Goal: Find specific page/section: Find specific page/section

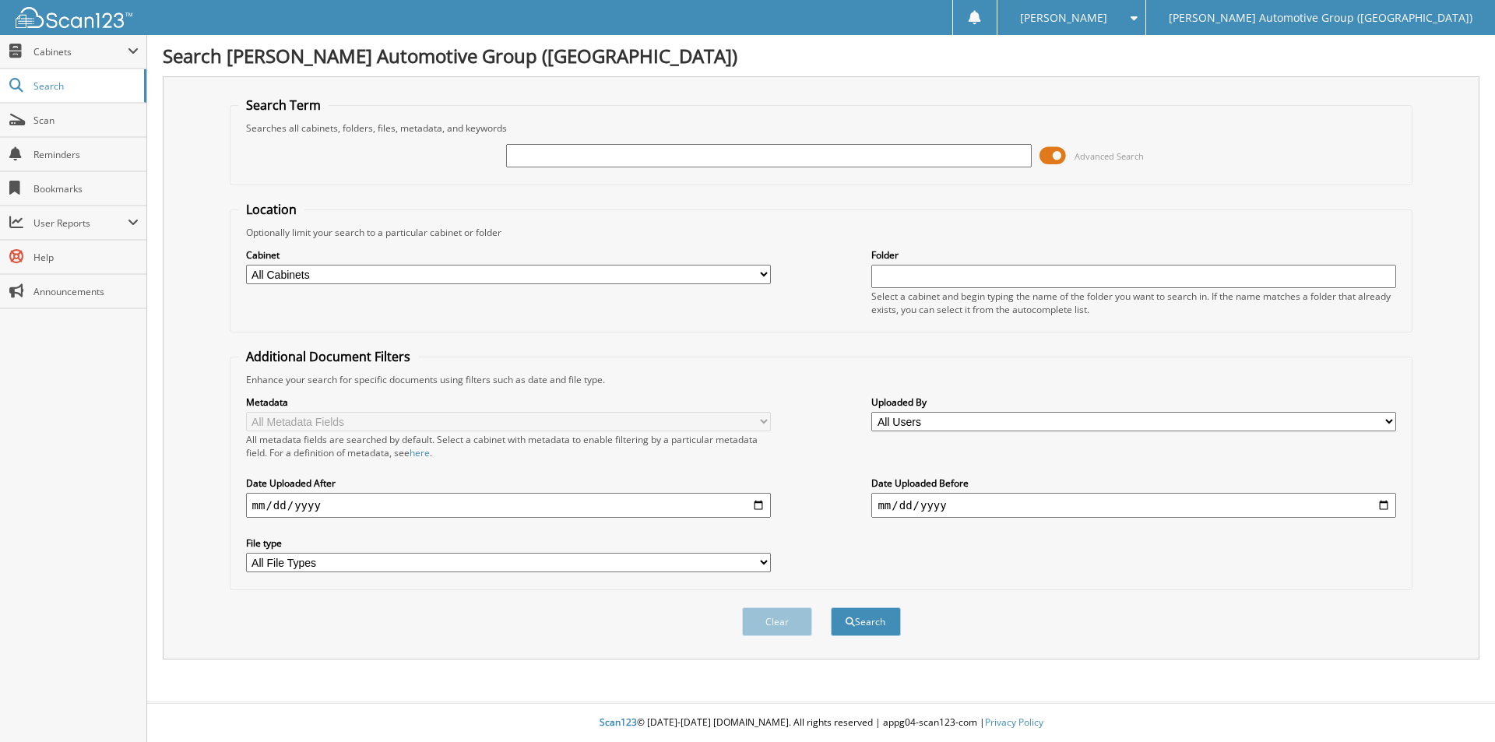
click at [585, 156] on input "text" at bounding box center [768, 155] width 525 height 23
paste input "351138"
type input "351138"
click at [879, 632] on button "Search" at bounding box center [866, 622] width 70 height 29
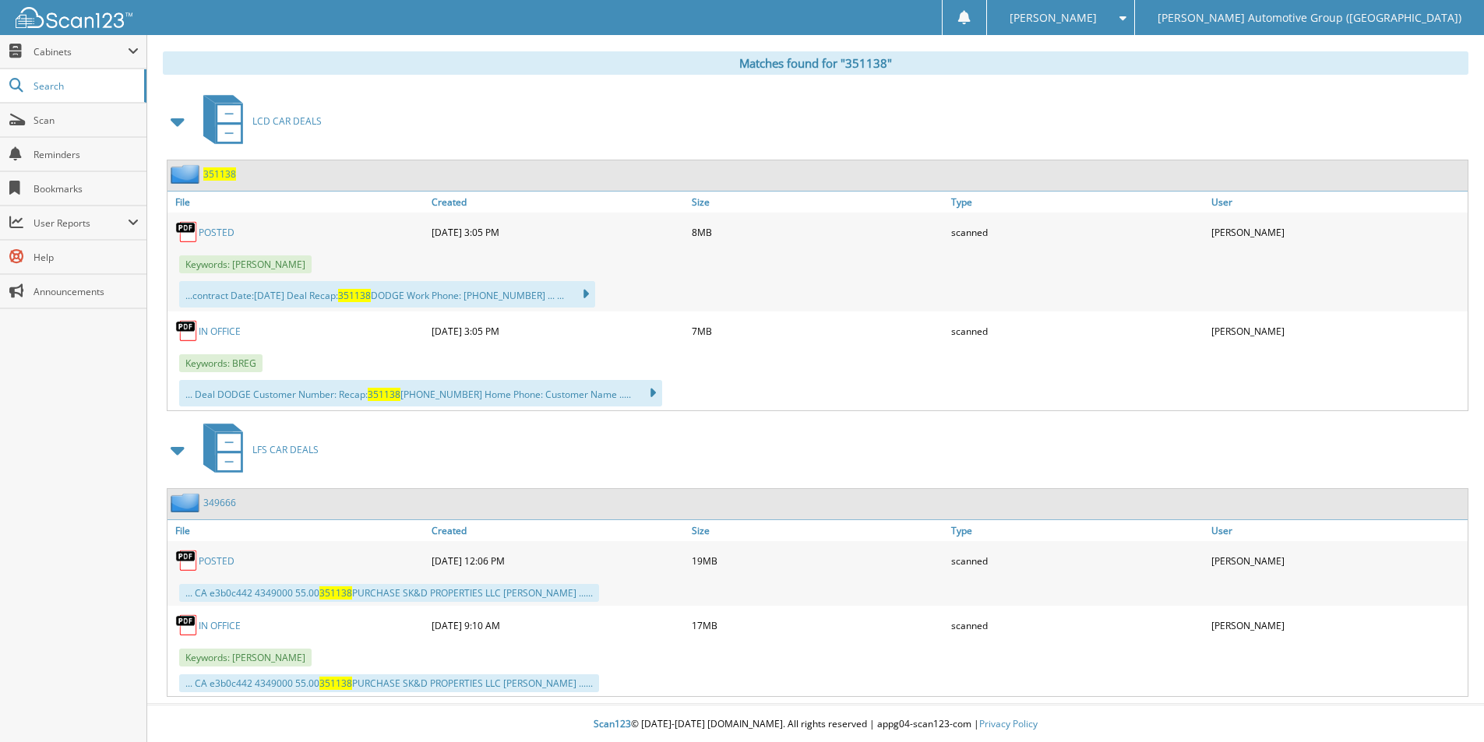
scroll to position [634, 0]
click at [224, 174] on span "351138" at bounding box center [219, 172] width 33 height 13
